Goal: Check status: Verify the current state of an ongoing process or item

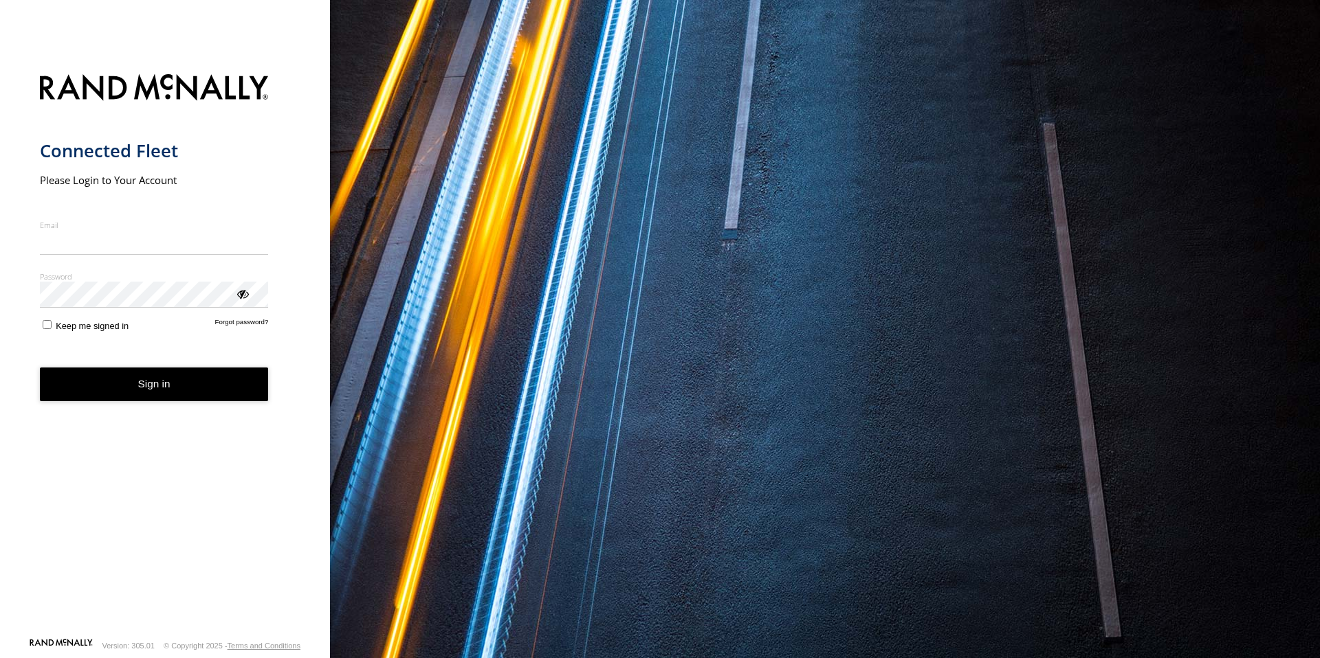
type input "**********"
click at [176, 391] on button "Sign in" at bounding box center [154, 385] width 229 height 34
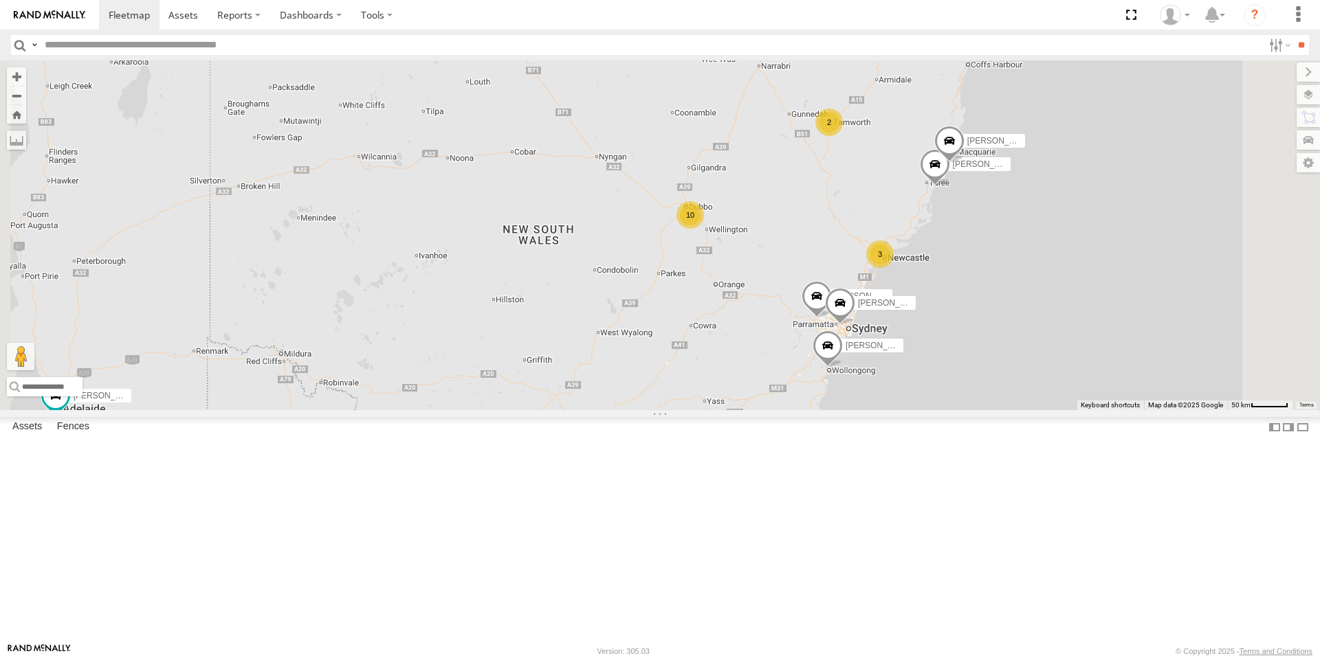
drag, startPoint x: 1113, startPoint y: 280, endPoint x: 954, endPoint y: 316, distance: 163.4
click at [954, 316] on div "[PERSON_NAME] - NEW ute [PERSON_NAME] 10 3 [PERSON_NAME] [PERSON_NAME] [PERSON_…" at bounding box center [660, 235] width 1320 height 350
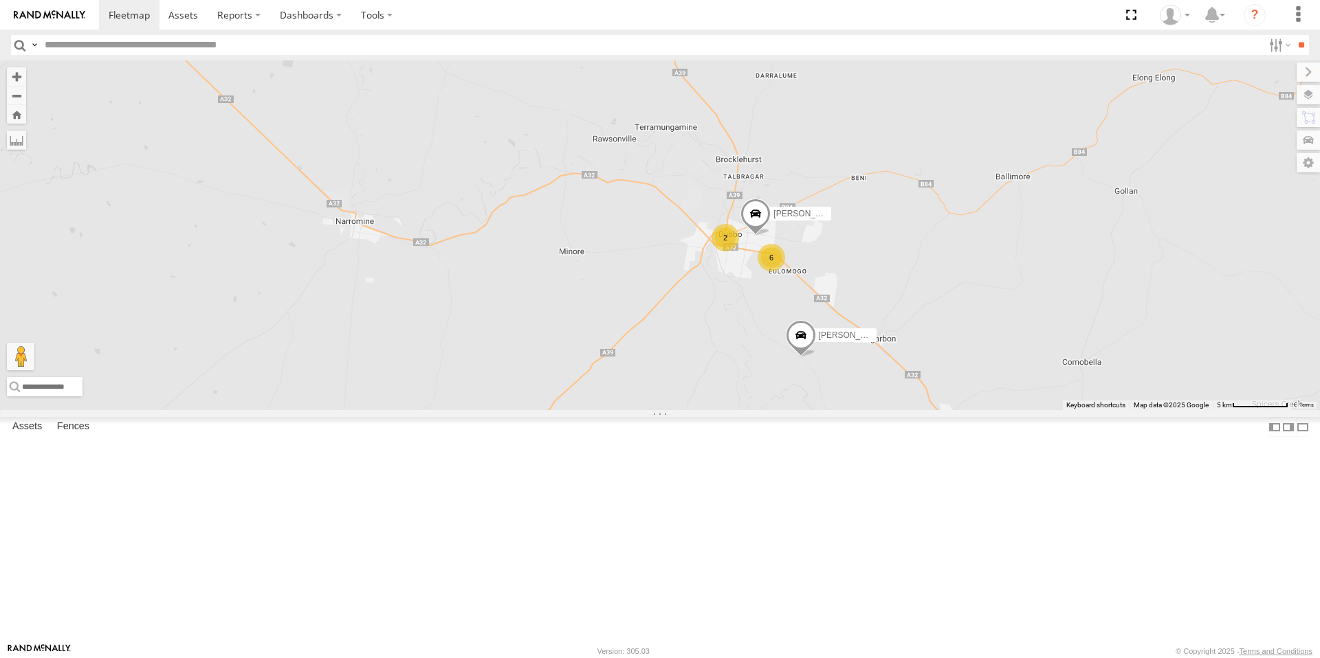
drag, startPoint x: 748, startPoint y: 182, endPoint x: 1092, endPoint y: 428, distance: 422.8
click at [1092, 410] on div "[PERSON_NAME] - NEW ute [PERSON_NAME] [PERSON_NAME] [PERSON_NAME] [PERSON_NAME]…" at bounding box center [660, 235] width 1320 height 350
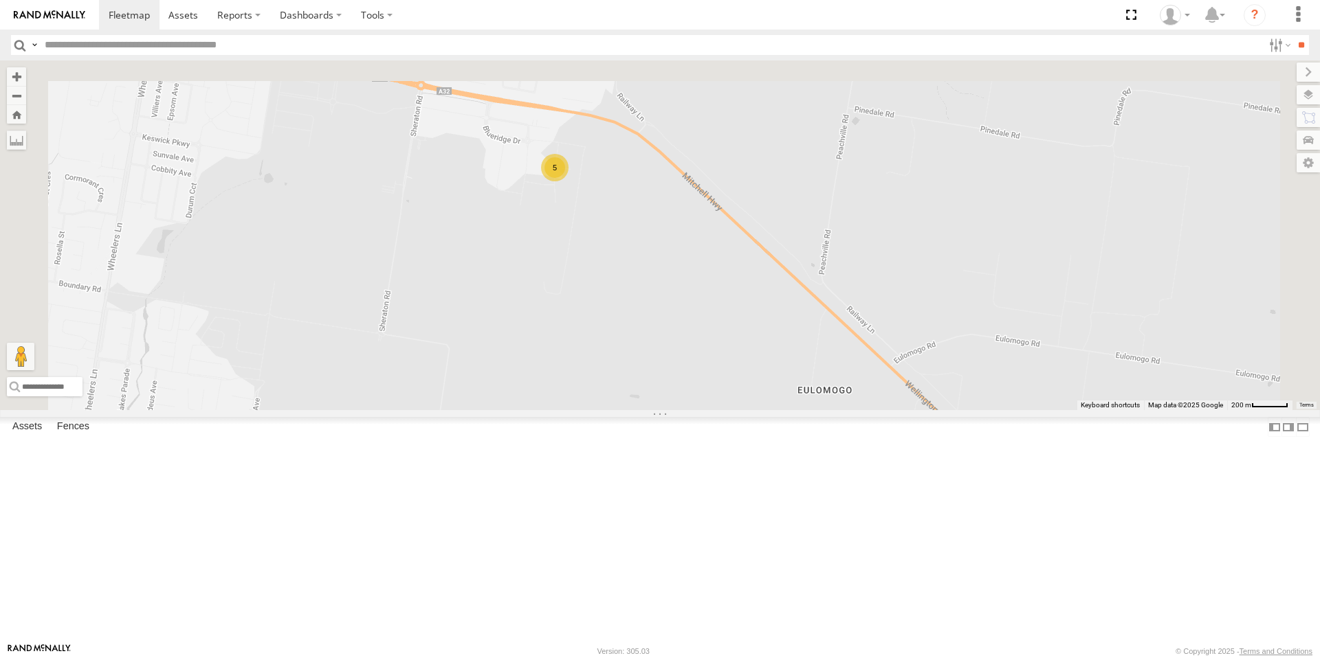
drag, startPoint x: 822, startPoint y: 238, endPoint x: 796, endPoint y: 350, distance: 115.0
click at [863, 410] on div "[PERSON_NAME] - NEW ute [PERSON_NAME] [PERSON_NAME] [PERSON_NAME] [PERSON_NAME]…" at bounding box center [660, 235] width 1320 height 350
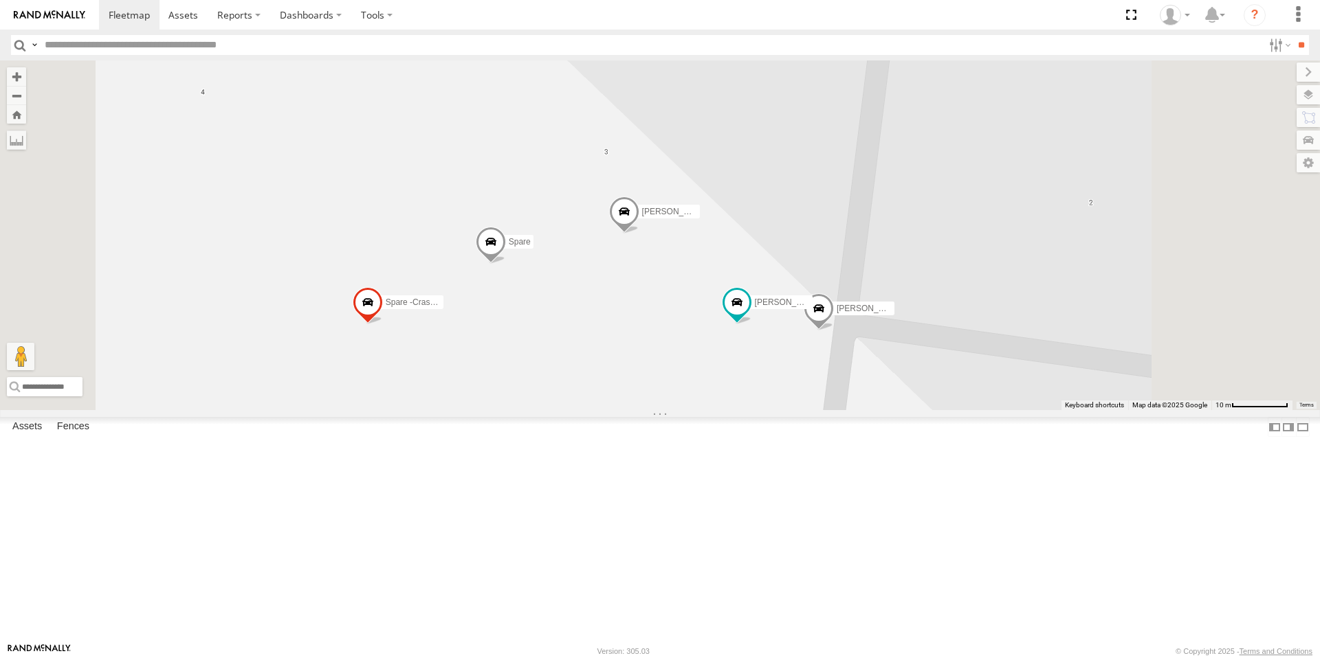
drag, startPoint x: 836, startPoint y: 405, endPoint x: 797, endPoint y: 401, distance: 40.1
click at [797, 401] on div "[PERSON_NAME] - NEW ute [PERSON_NAME] [PERSON_NAME] [PERSON_NAME] [PERSON_NAME]…" at bounding box center [660, 235] width 1320 height 350
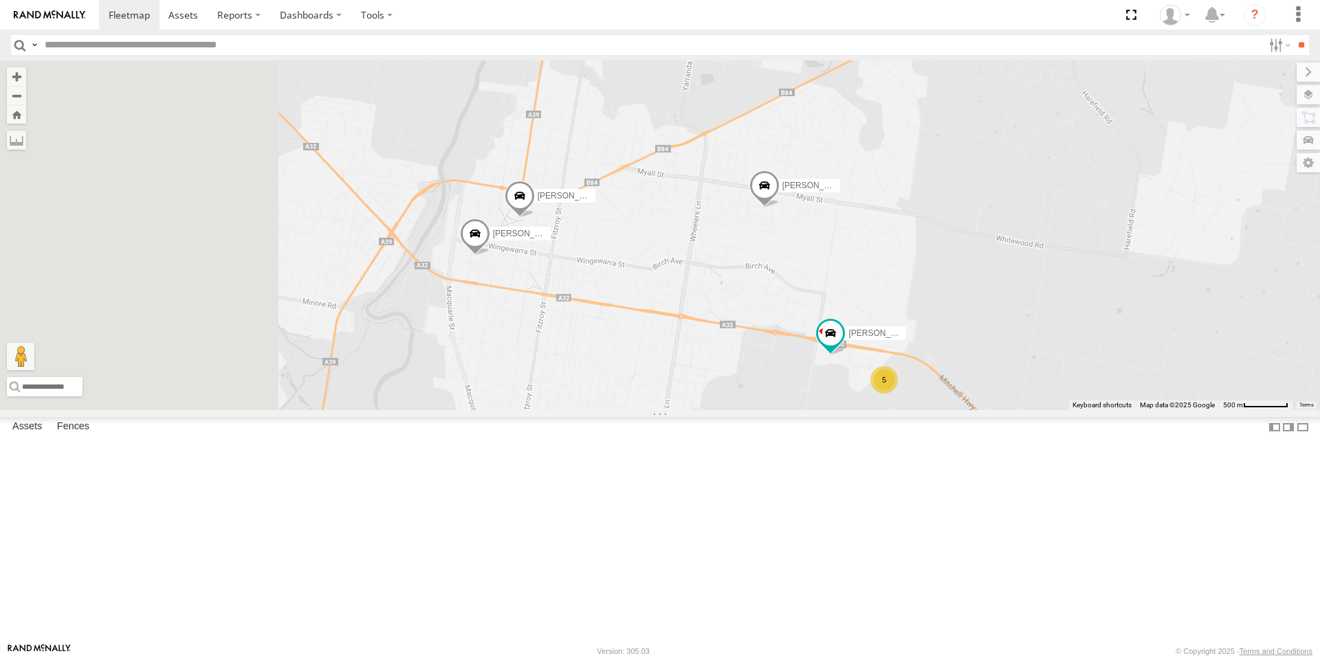
drag, startPoint x: 466, startPoint y: 288, endPoint x: 733, endPoint y: 396, distance: 288.3
click at [733, 396] on div "[PERSON_NAME] - NEW ute [PERSON_NAME] [PERSON_NAME] [PERSON_NAME] [PERSON_NAME]…" at bounding box center [660, 235] width 1320 height 350
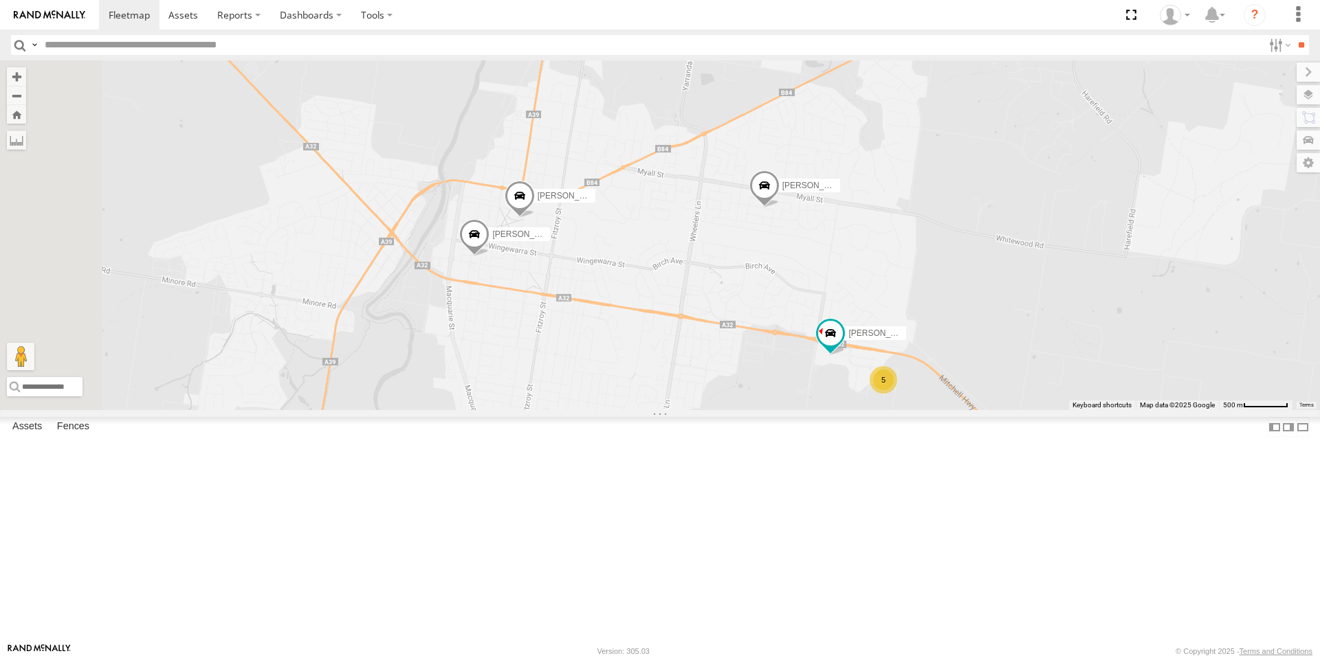
click at [489, 256] on span at bounding box center [474, 237] width 30 height 37
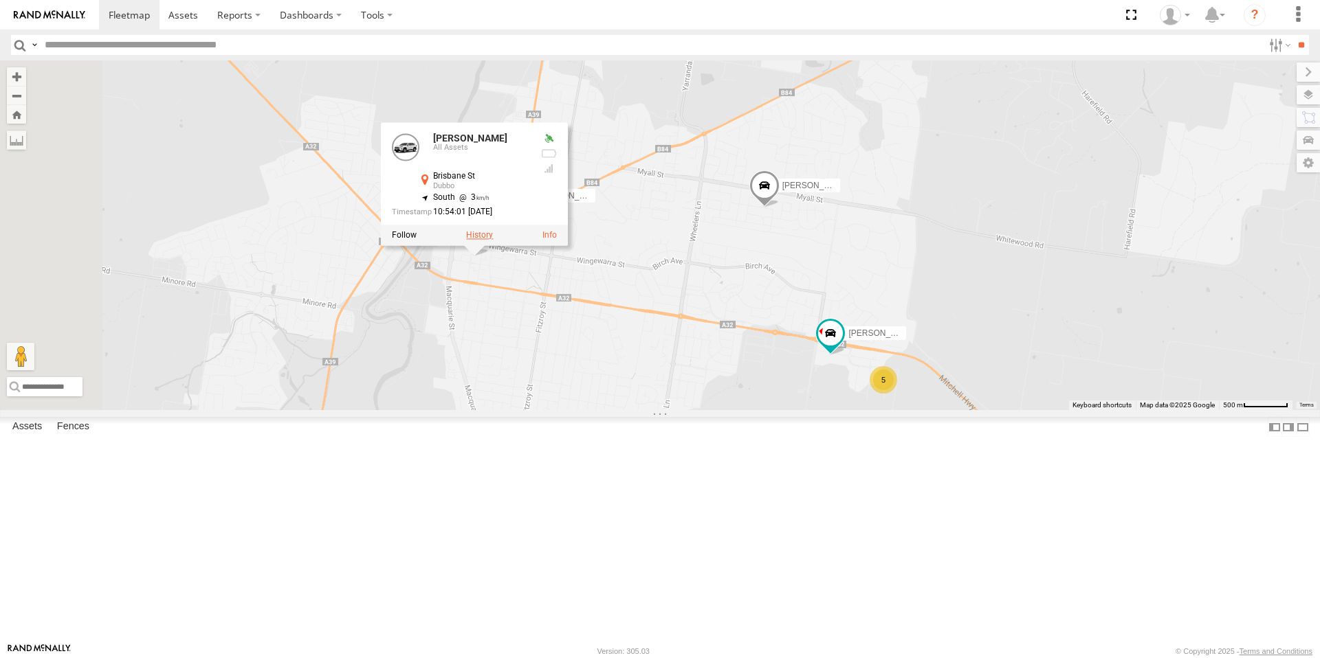
click at [493, 240] on label at bounding box center [479, 235] width 27 height 10
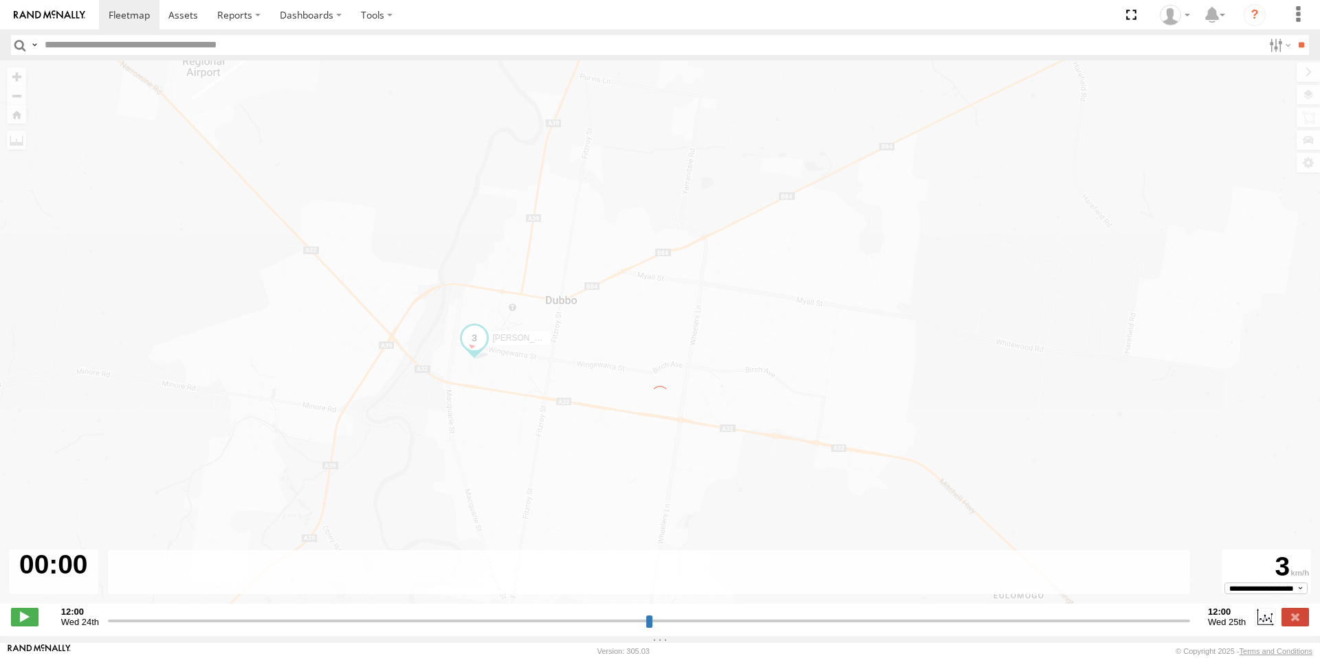
type input "**********"
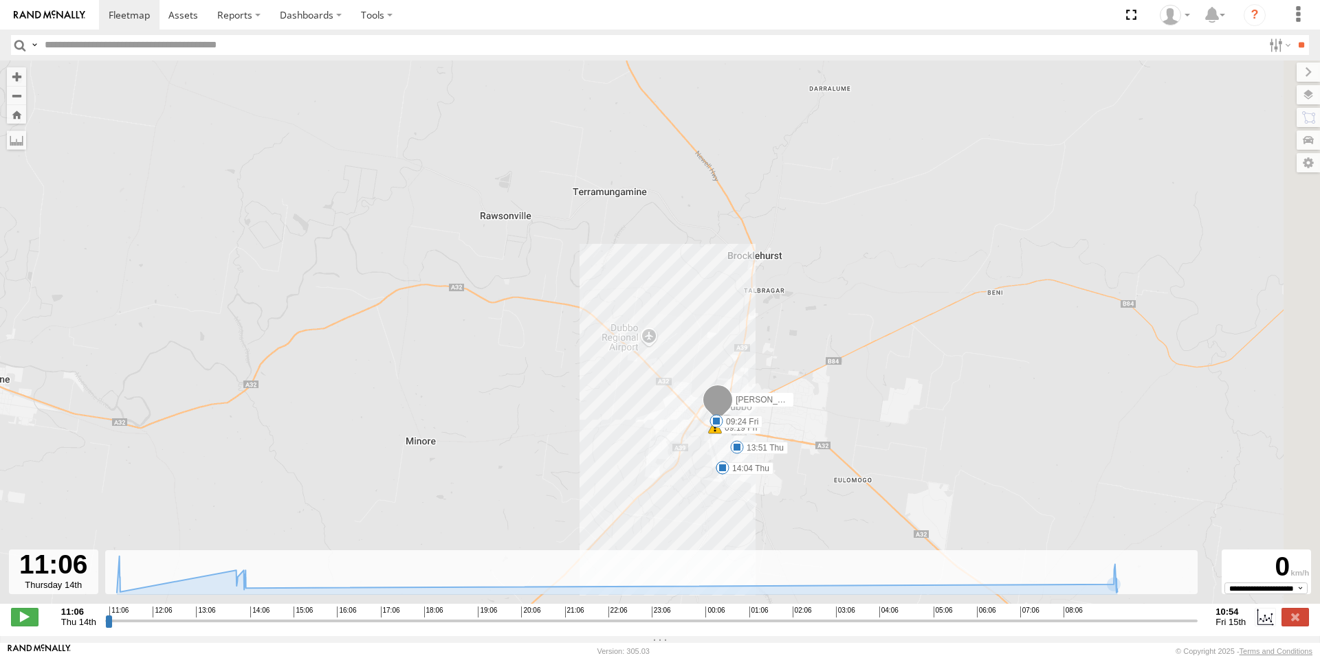
drag, startPoint x: 953, startPoint y: 422, endPoint x: 891, endPoint y: 423, distance: 61.9
click at [891, 423] on div "[PERSON_NAME] 11:15 Thu 13:51 Thu 14:04 Thu 09:19 Fri 09:24 Fri" at bounding box center [660, 339] width 1320 height 558
click at [116, 10] on span at bounding box center [129, 14] width 41 height 13
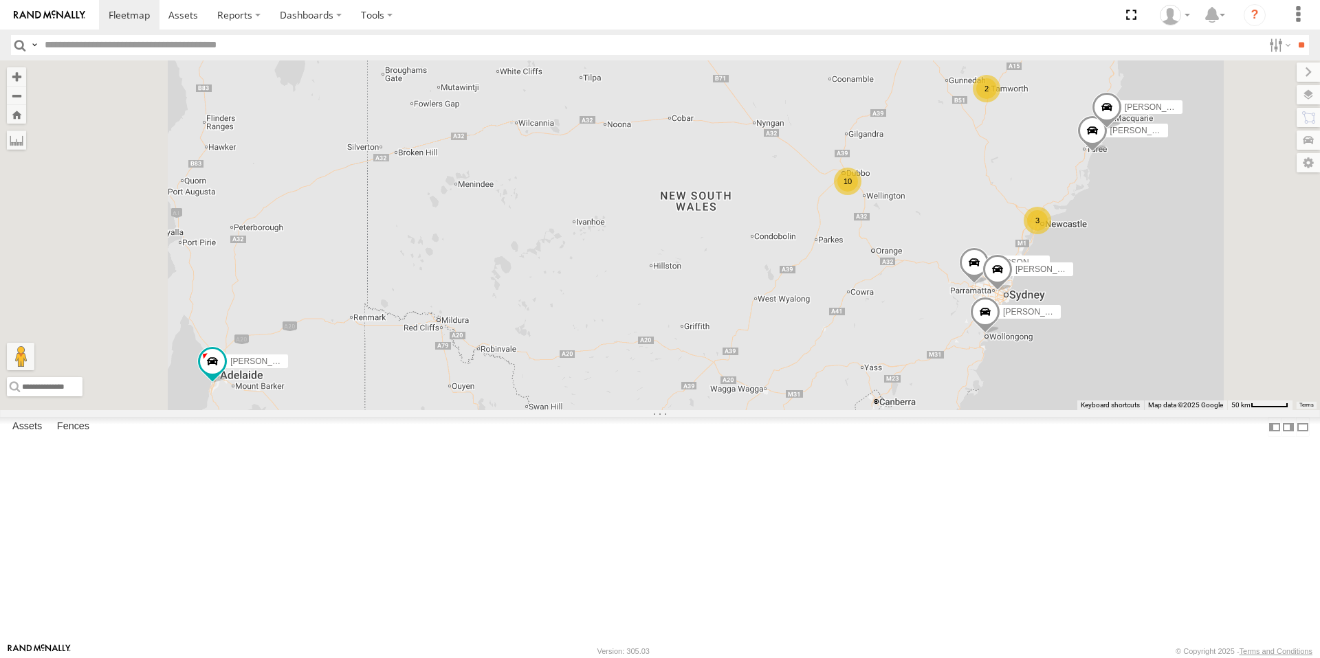
scroll to position [232, 0]
click at [0, 0] on div "All Assets" at bounding box center [0, 0] width 0 height 0
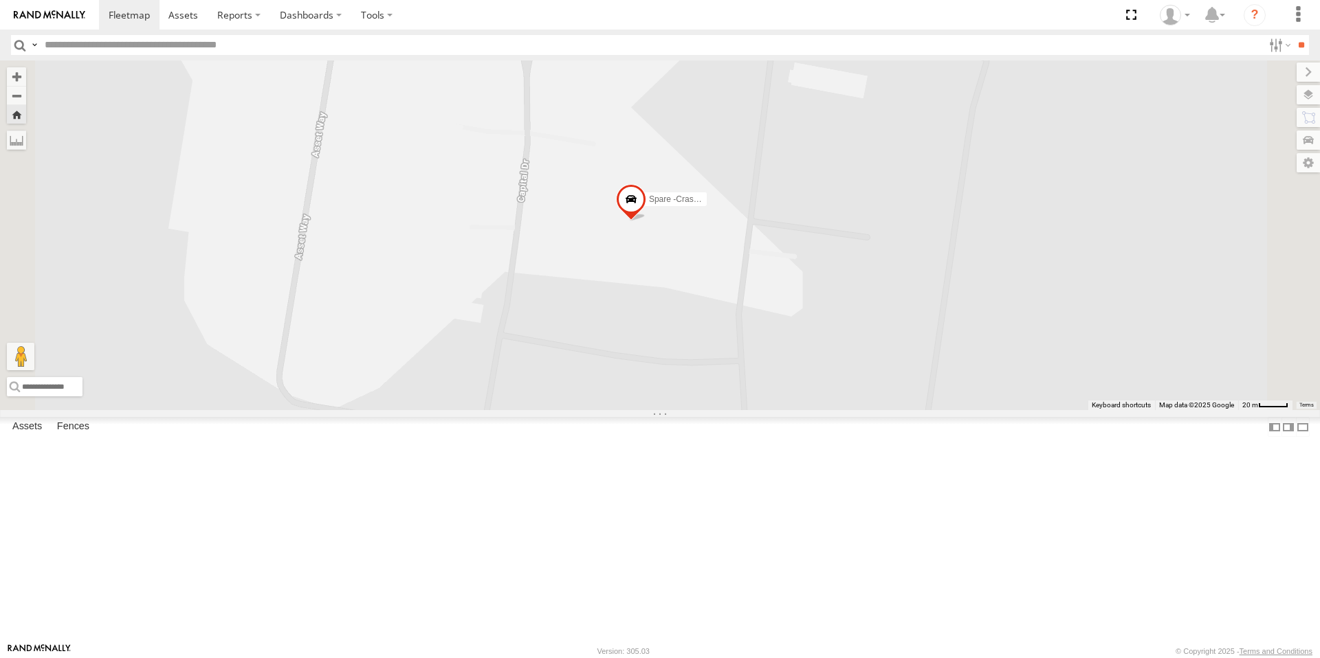
click at [646, 221] on span at bounding box center [631, 202] width 30 height 37
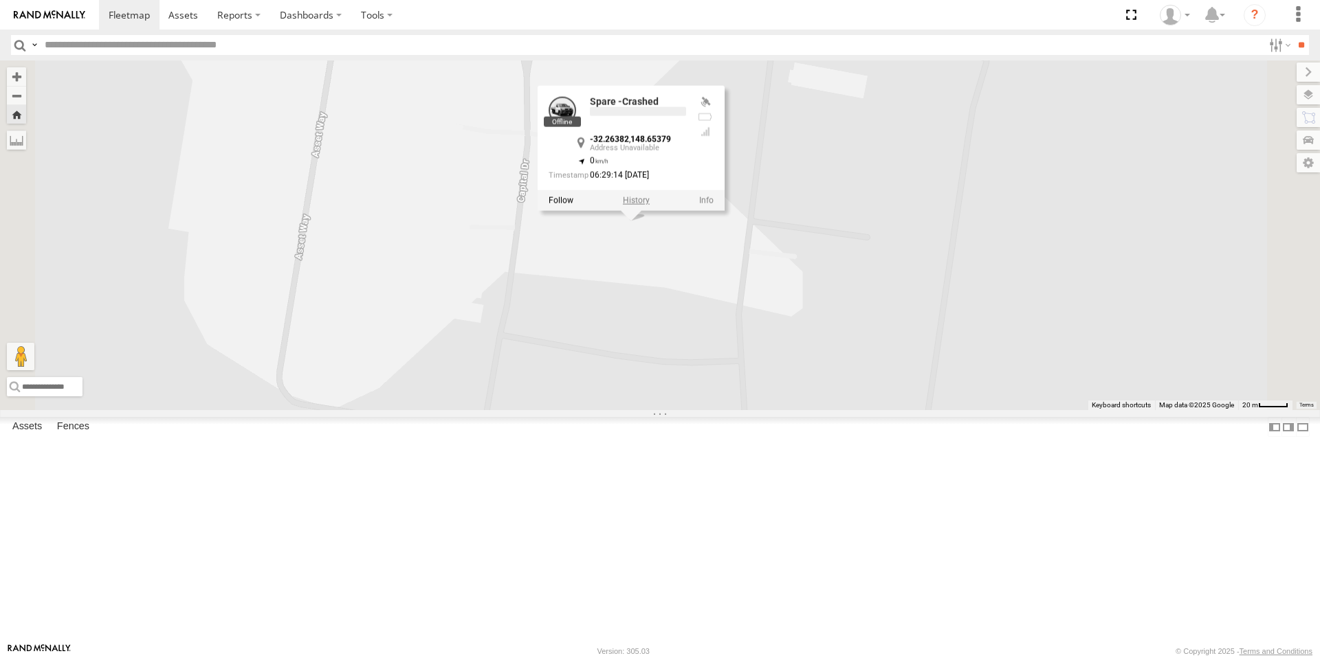
click at [650, 206] on label at bounding box center [636, 201] width 27 height 10
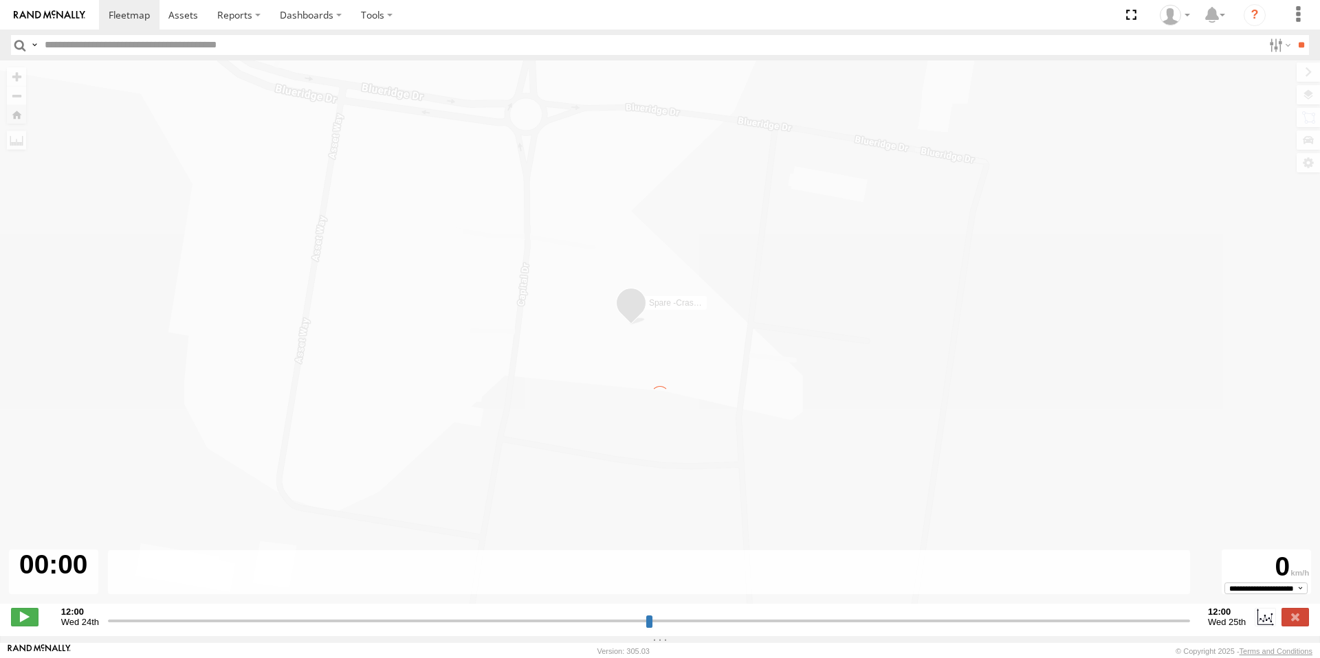
type input "**********"
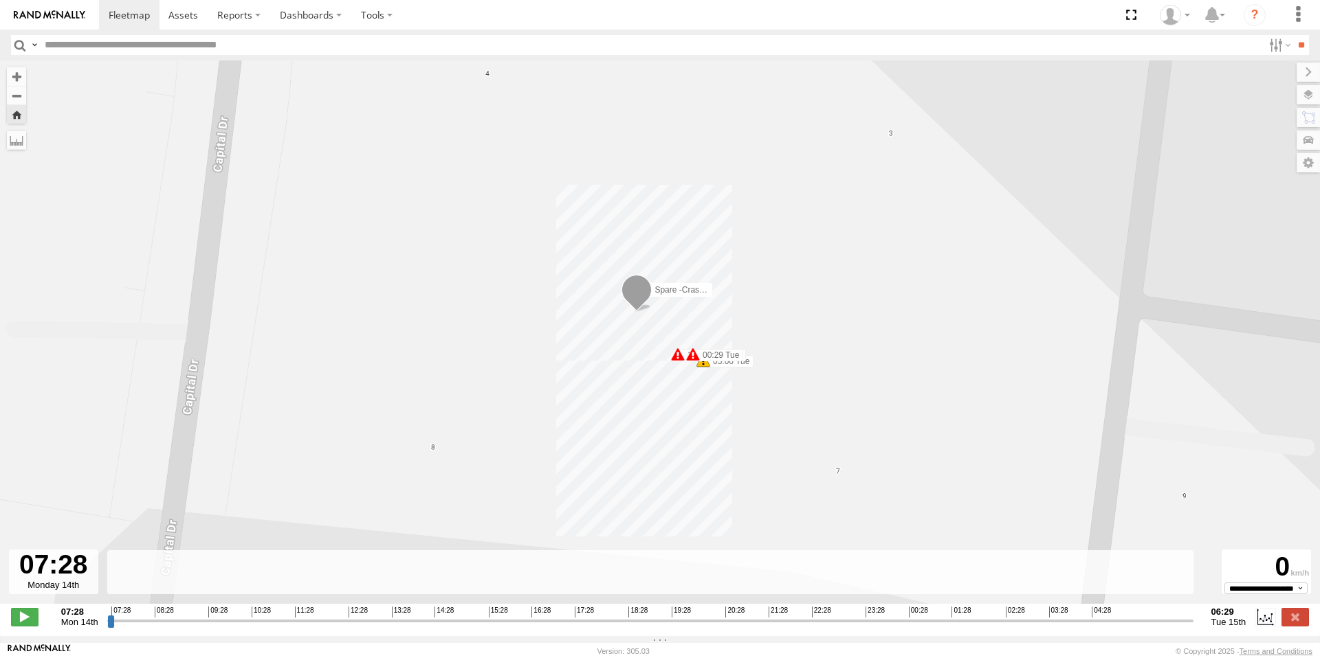
click at [675, 357] on span at bounding box center [678, 355] width 14 height 14
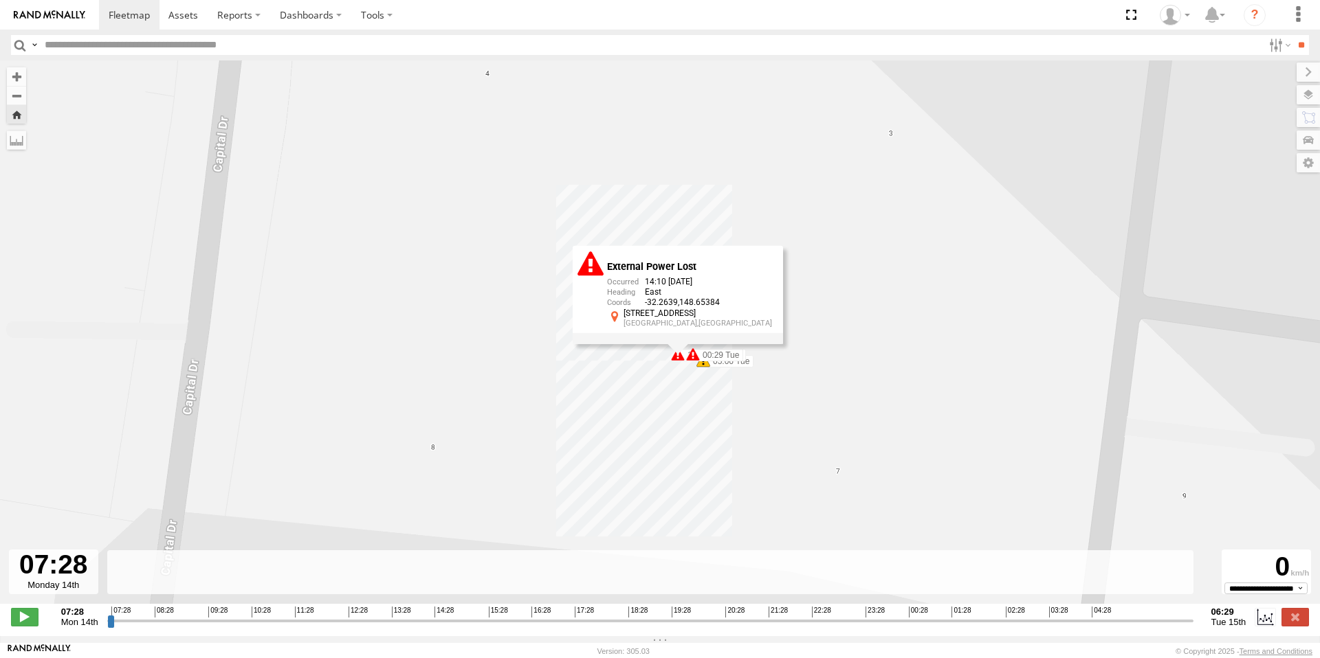
click at [696, 358] on span at bounding box center [693, 355] width 14 height 14
click at [706, 368] on span at bounding box center [703, 361] width 14 height 14
click at [773, 390] on div "Spare -Crashed 14:10 Mon 15:29 Mon 00:29 Tue 05:06 Tue Low Internal Battery 05:…" at bounding box center [660, 339] width 1320 height 558
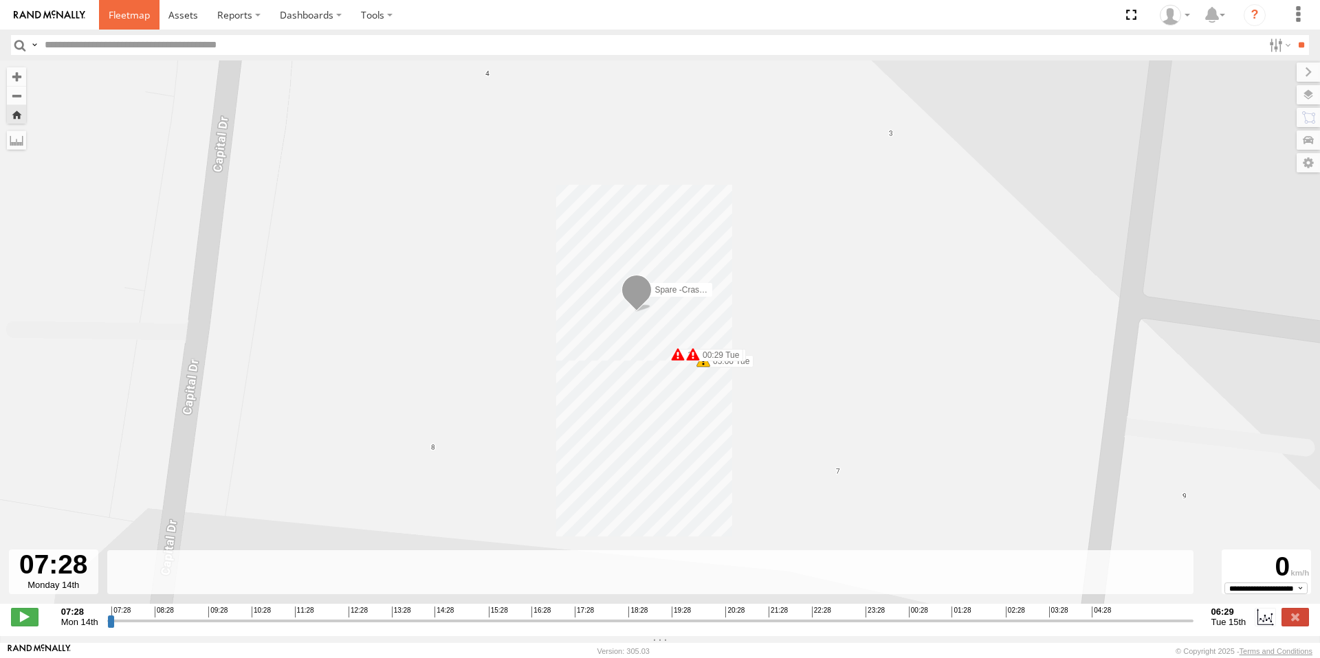
click at [123, 13] on span at bounding box center [129, 14] width 41 height 13
